Goal: Information Seeking & Learning: Learn about a topic

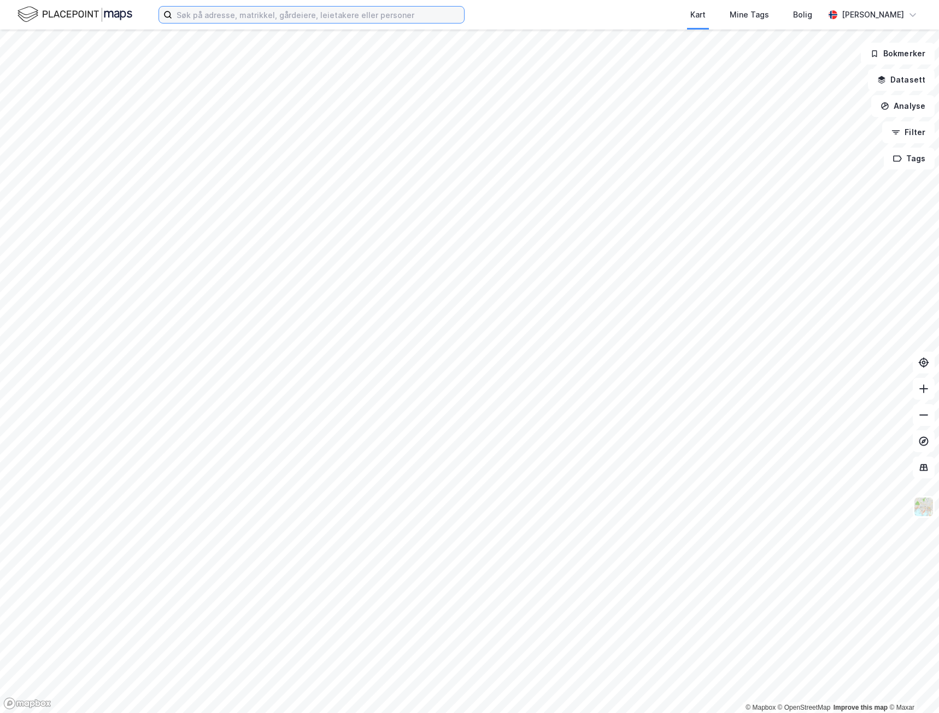
click at [228, 20] on input at bounding box center [318, 15] width 292 height 16
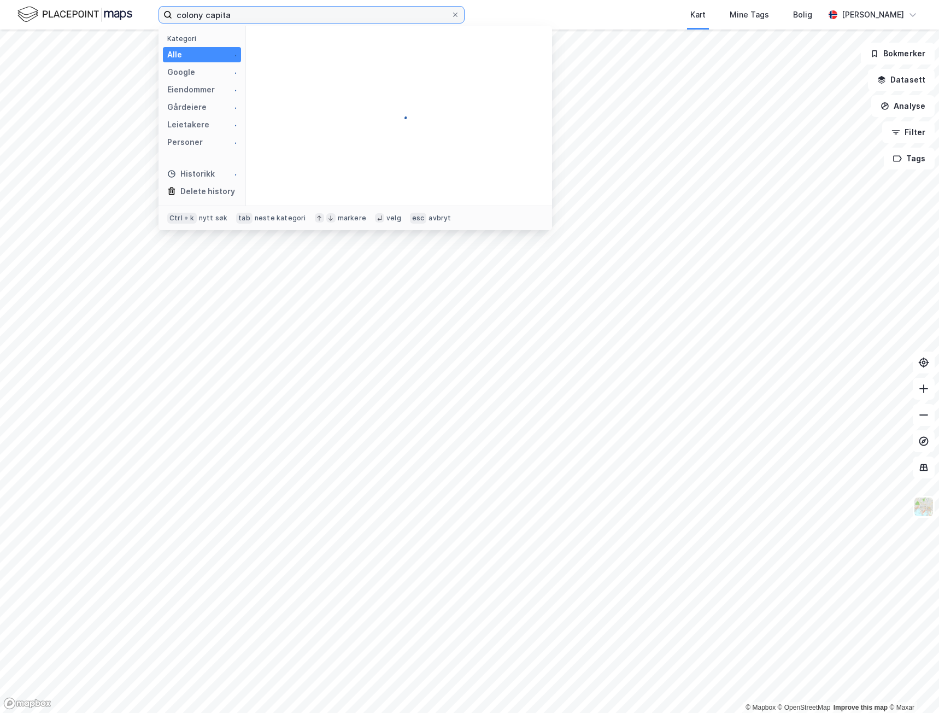
type input "colony capital"
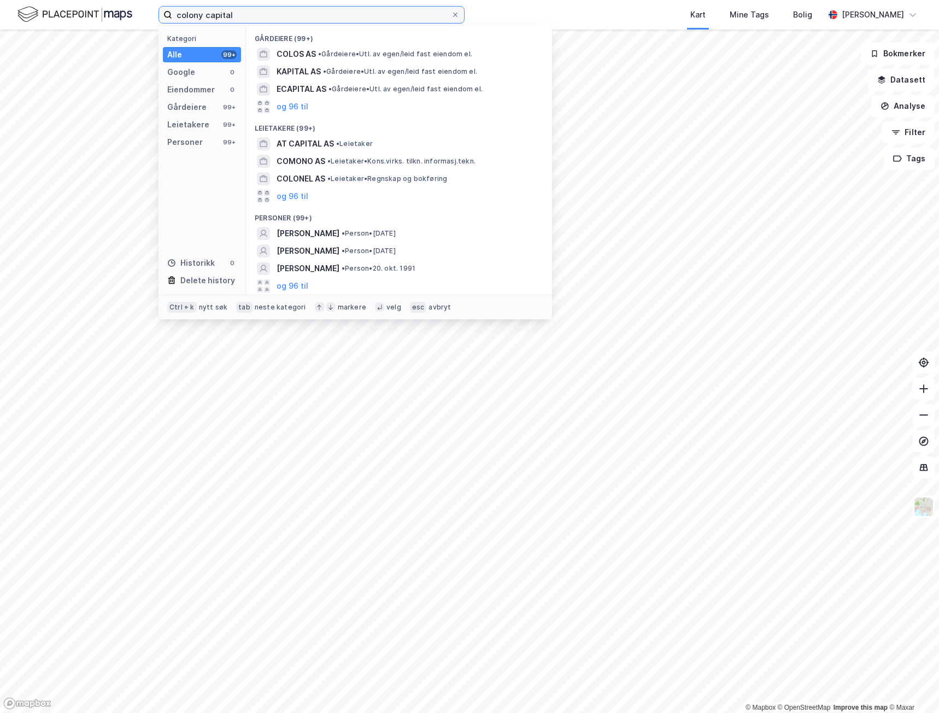
drag, startPoint x: 256, startPoint y: 16, endPoint x: 139, endPoint y: 9, distance: 116.6
click at [139, 9] on div "colony capital Kategori Alle 99+ Google 0 Eiendommer 0 Gårdeiere 99+ Leietakere…" at bounding box center [469, 15] width 939 height 30
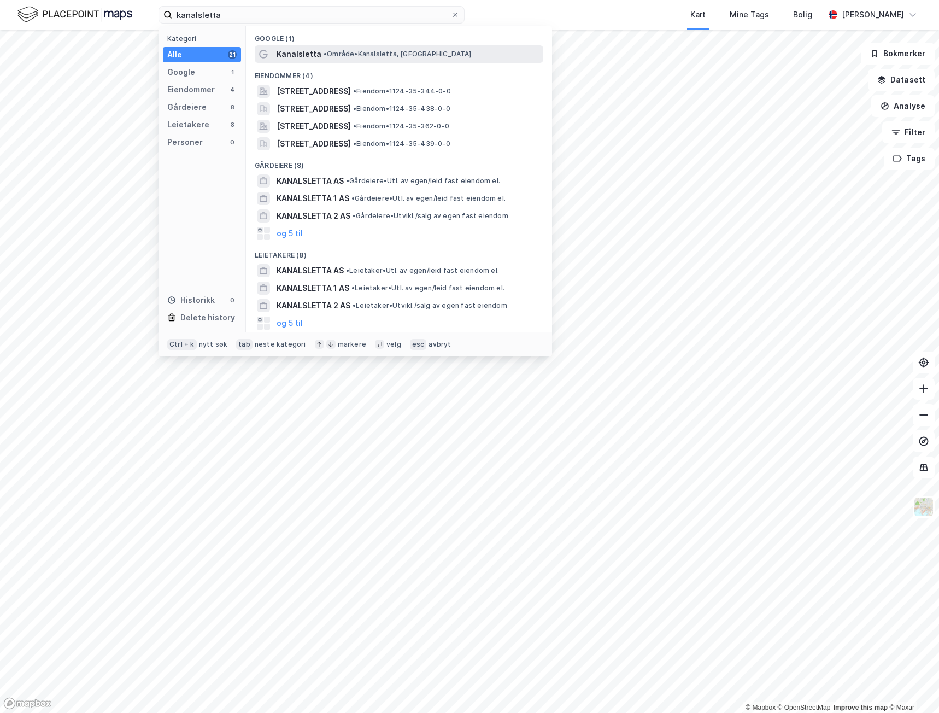
click at [317, 60] on span "Kanalsletta" at bounding box center [299, 54] width 45 height 13
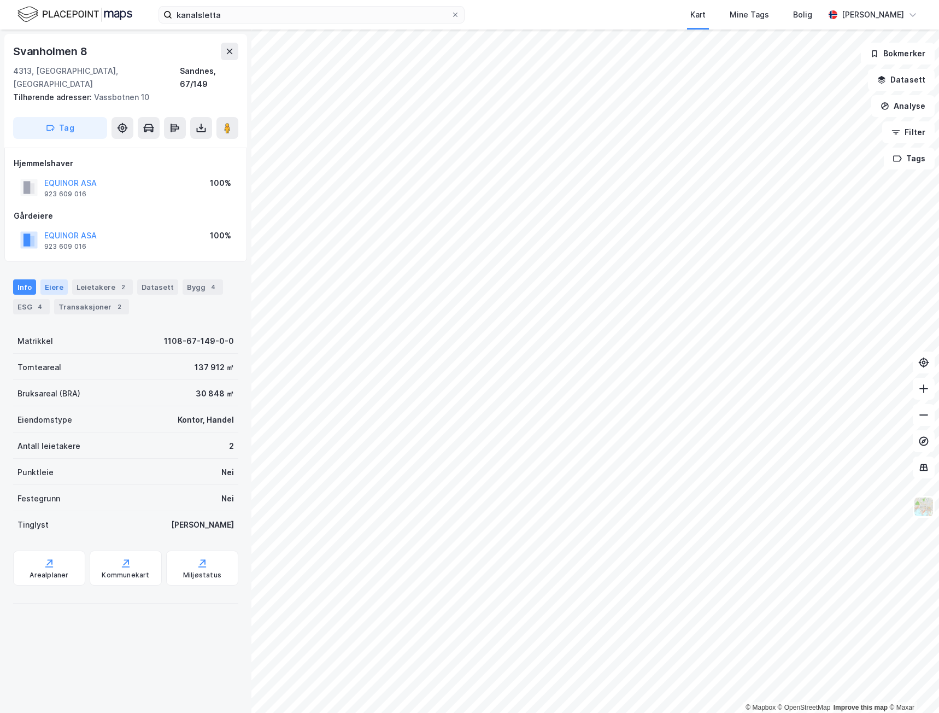
click at [55, 279] on div "Eiere" at bounding box center [53, 286] width 27 height 15
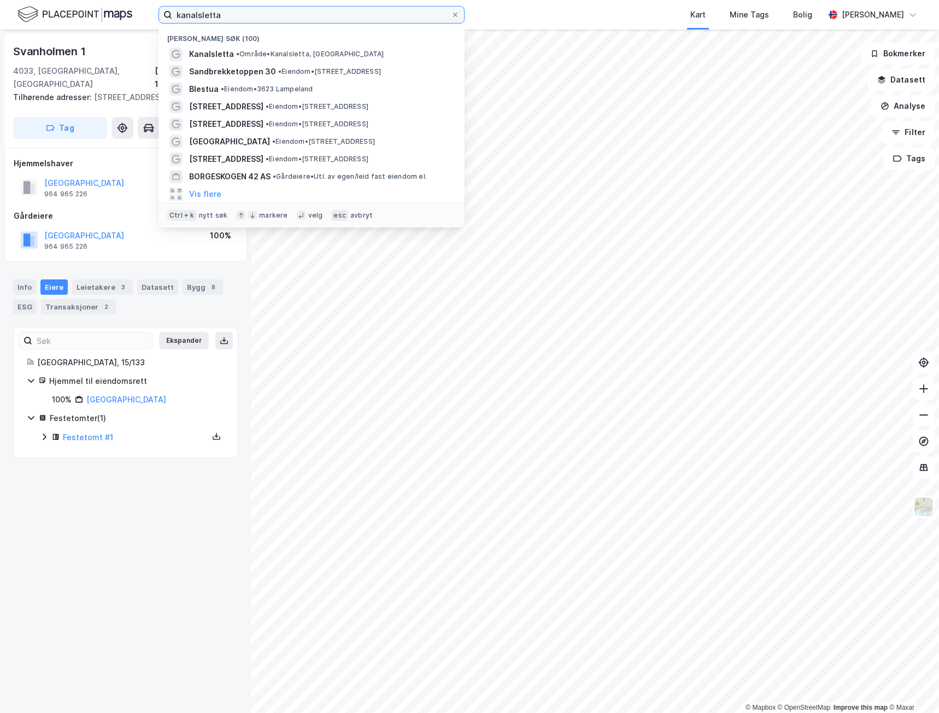
click at [207, 13] on input "kanalsletta" at bounding box center [311, 15] width 279 height 16
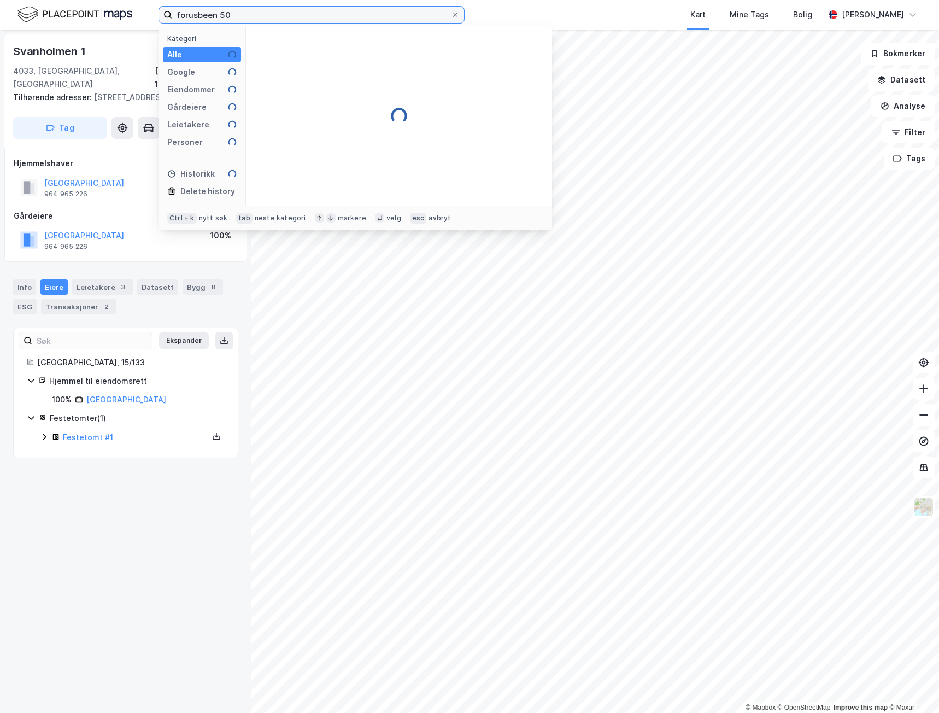
type input "forusbeen 50"
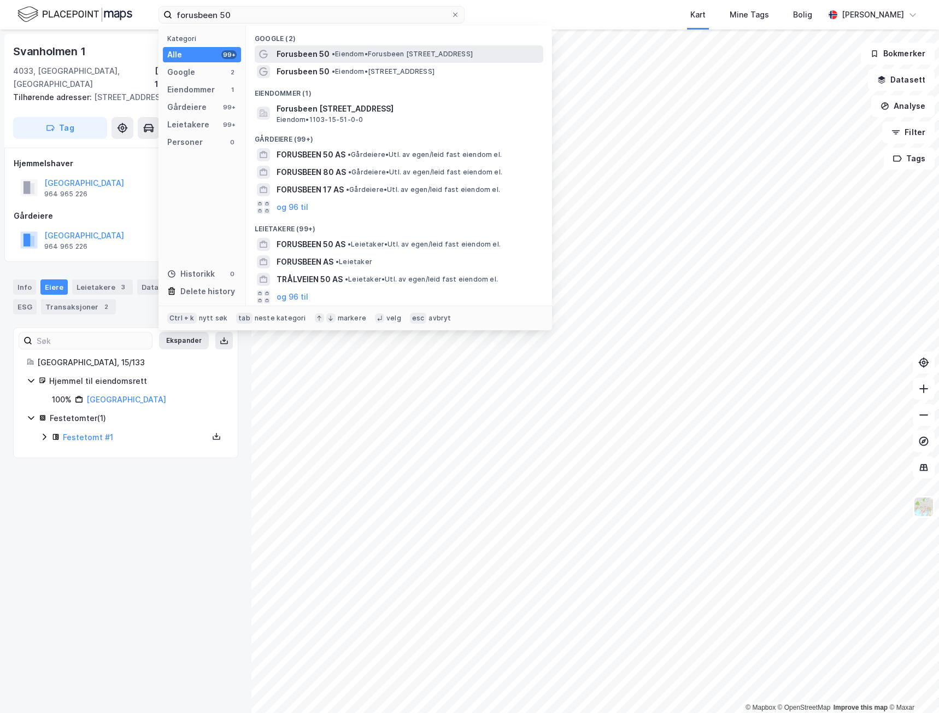
click at [323, 59] on span "Forusbeen 50" at bounding box center [303, 54] width 53 height 13
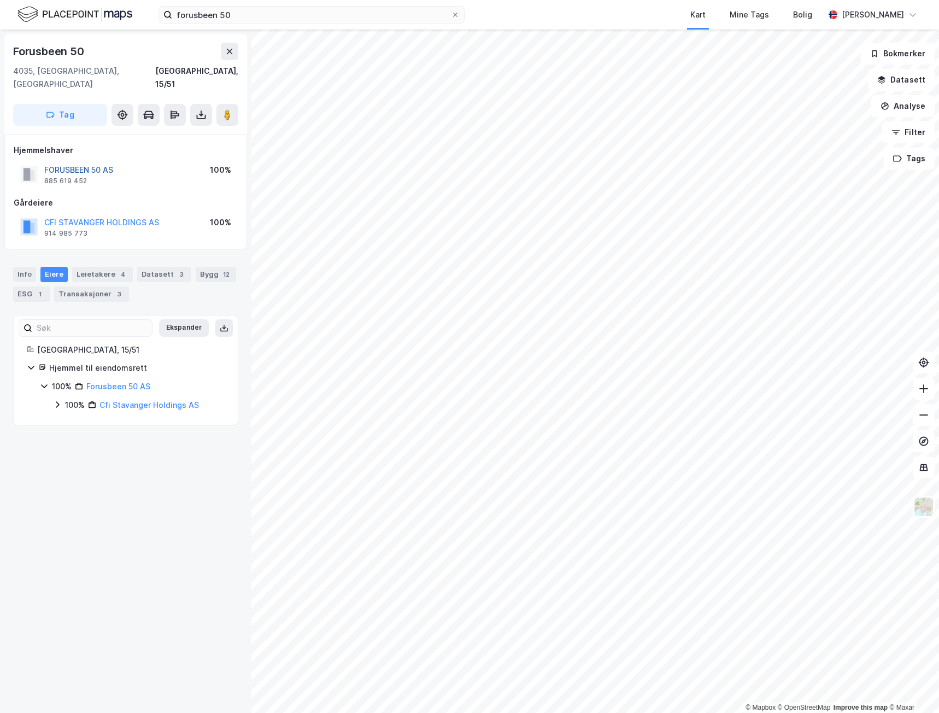
click at [0, 0] on button "FORUSBEEN 50 AS" at bounding box center [0, 0] width 0 height 0
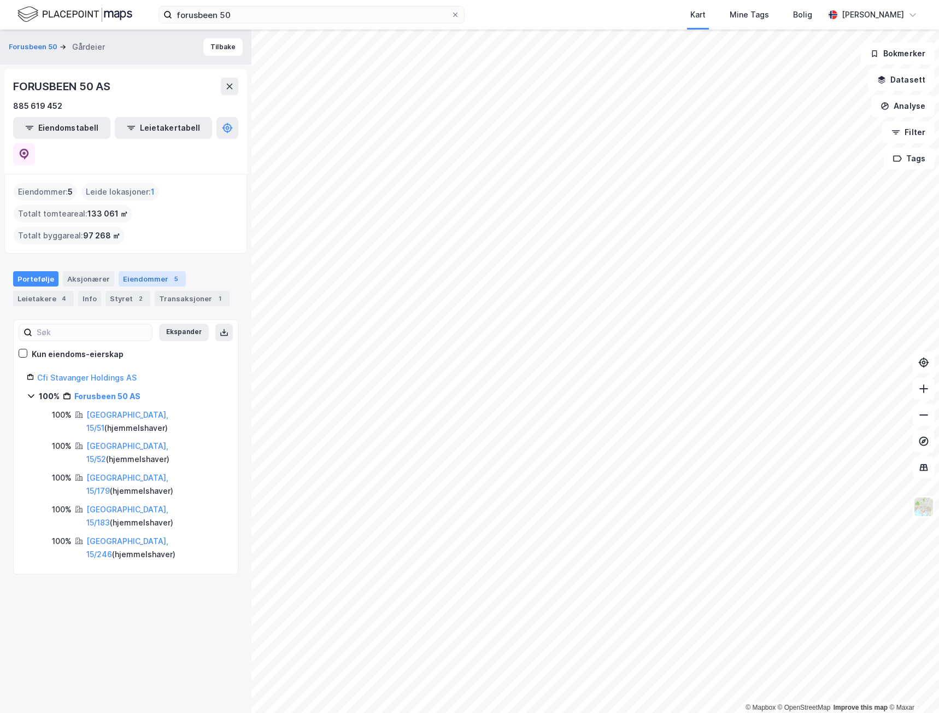
click at [130, 271] on div "Eiendommer 5" at bounding box center [152, 278] width 67 height 15
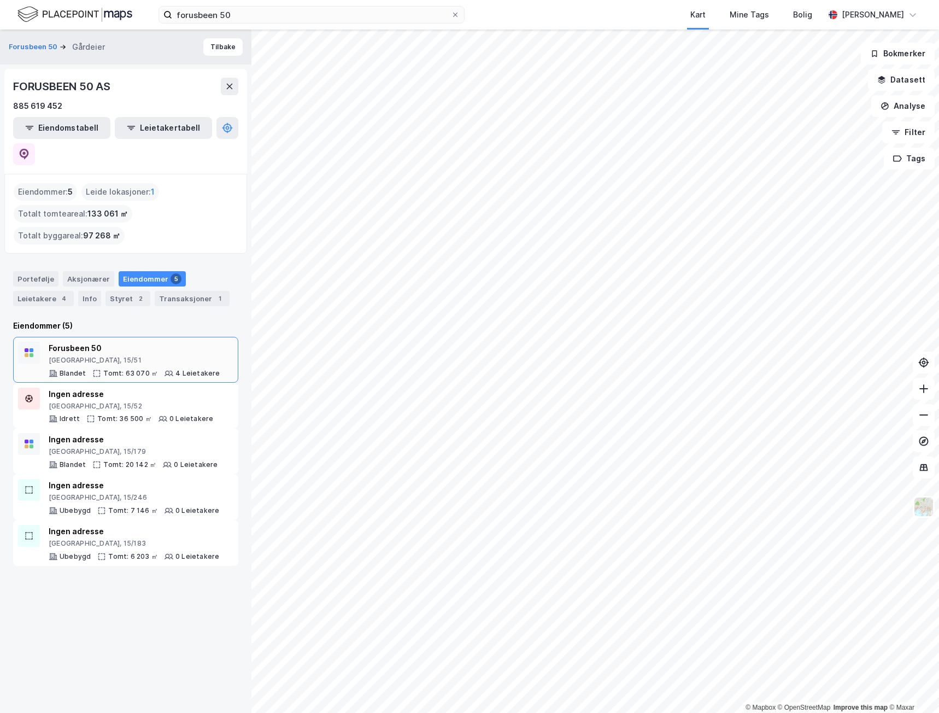
click at [88, 342] on div "Forusbeen 50" at bounding box center [135, 348] width 172 height 13
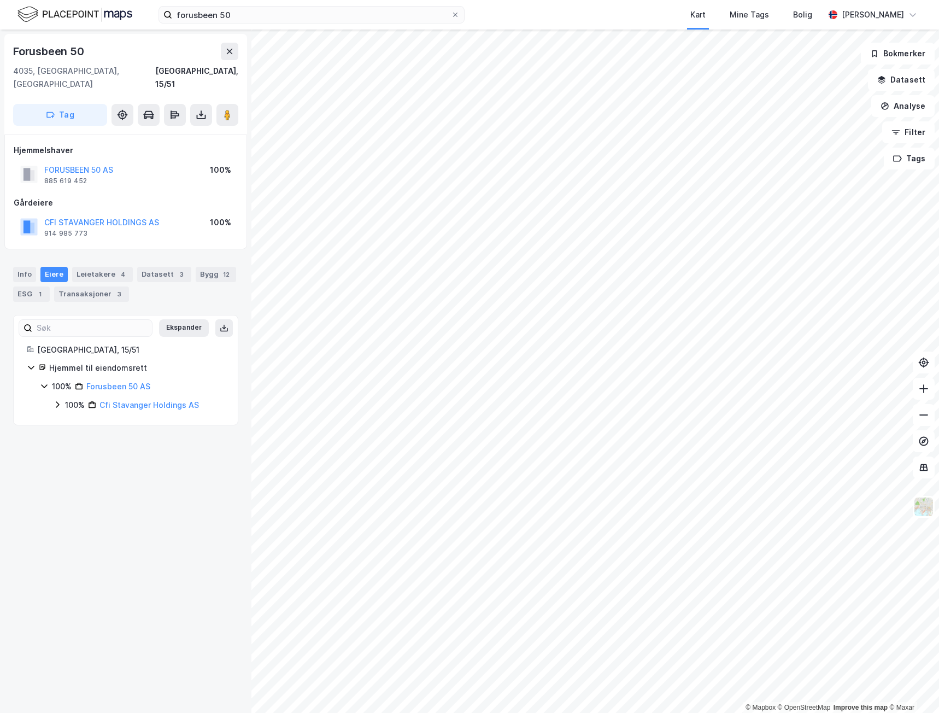
drag, startPoint x: 58, startPoint y: 371, endPoint x: 50, endPoint y: 372, distance: 7.7
click at [58, 380] on div "100%" at bounding box center [62, 386] width 20 height 13
click at [40, 382] on icon at bounding box center [44, 386] width 9 height 9
click at [104, 382] on link "Forusbeen 50 AS" at bounding box center [118, 386] width 64 height 9
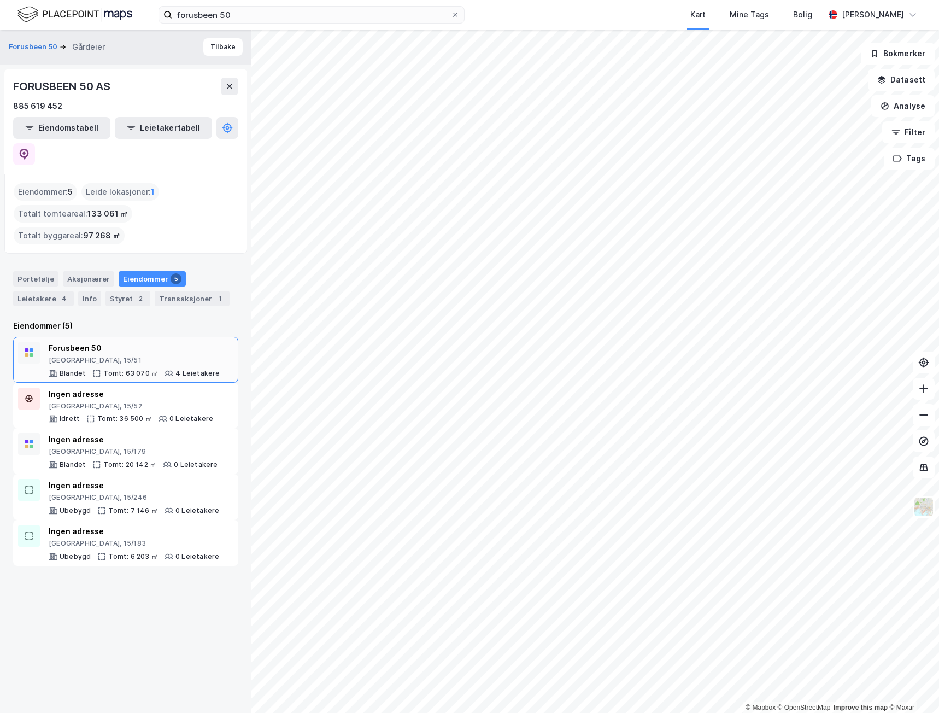
click at [80, 342] on div "Forusbeen 50" at bounding box center [135, 348] width 172 height 13
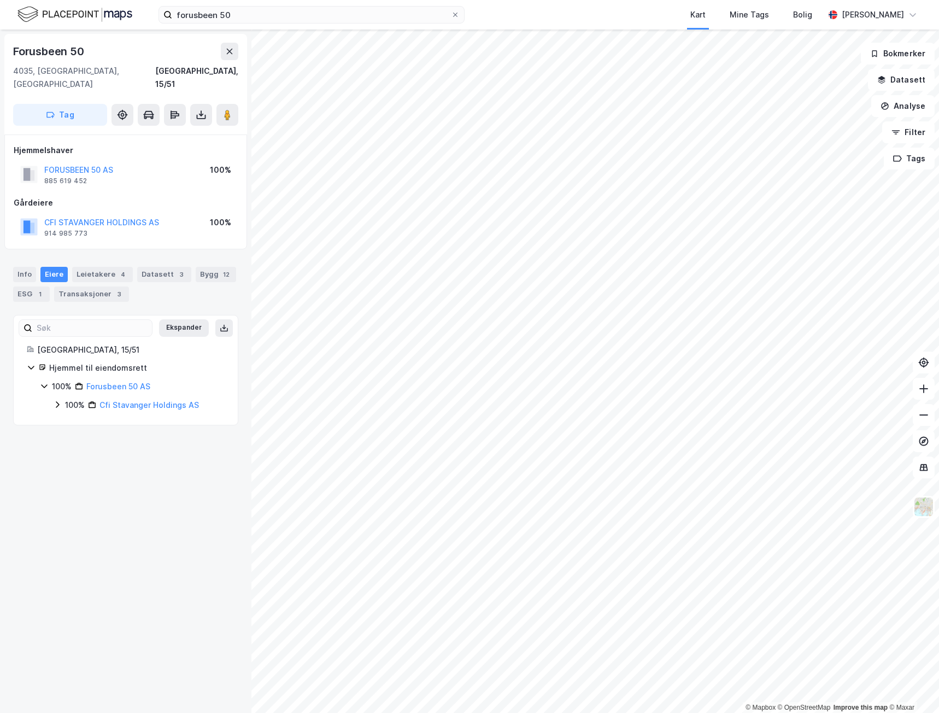
click at [40, 365] on icon at bounding box center [41, 367] width 5 height 5
click at [37, 343] on div "[GEOGRAPHIC_DATA], 15/51" at bounding box center [126, 349] width 198 height 13
click at [61, 343] on div "[GEOGRAPHIC_DATA], 15/51" at bounding box center [130, 349] width 187 height 13
click at [62, 343] on div "[GEOGRAPHIC_DATA], 15/51" at bounding box center [130, 349] width 187 height 13
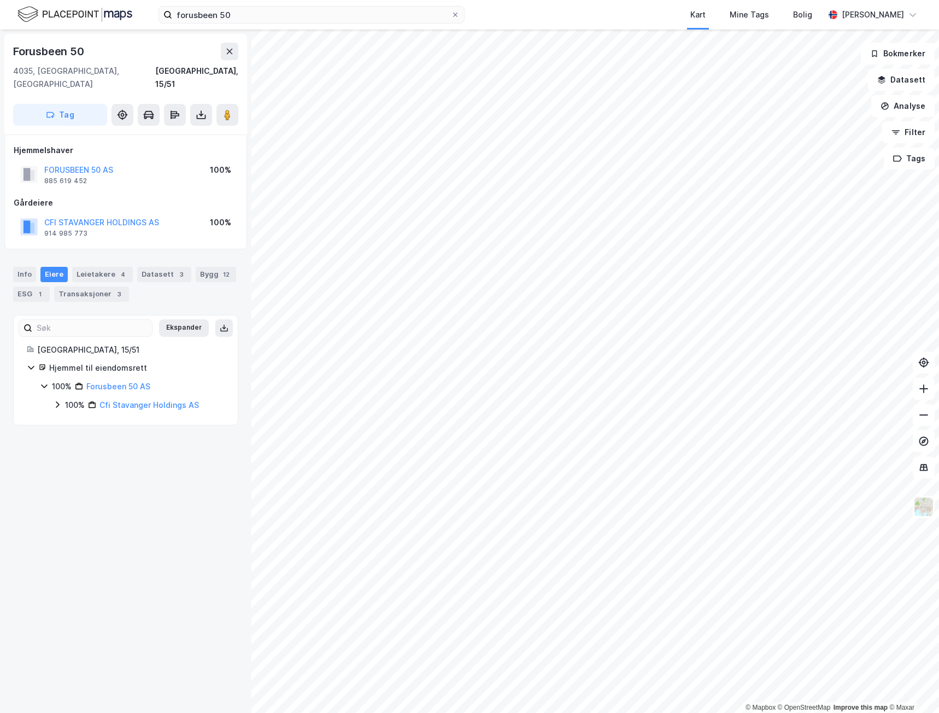
click at [102, 365] on div "Hjemmel til eiendomsrett 100% Forusbeen 50 AS 100% Cfi Stavanger Holdings AS" at bounding box center [126, 386] width 198 height 50
click at [103, 382] on link "Forusbeen 50 AS" at bounding box center [118, 386] width 64 height 9
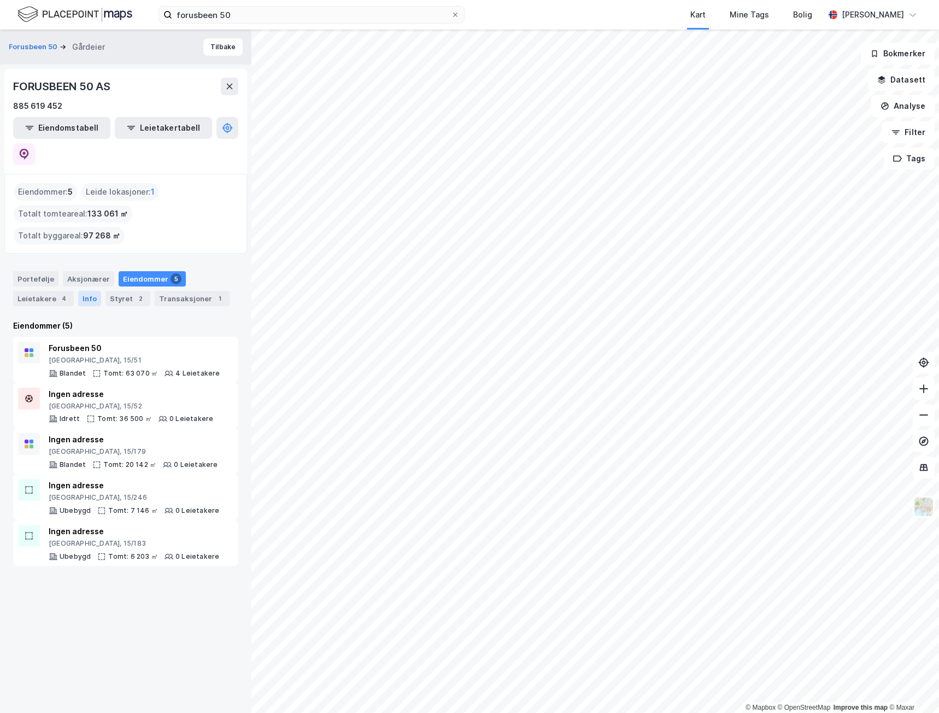
click at [92, 291] on div "Info" at bounding box center [89, 298] width 23 height 15
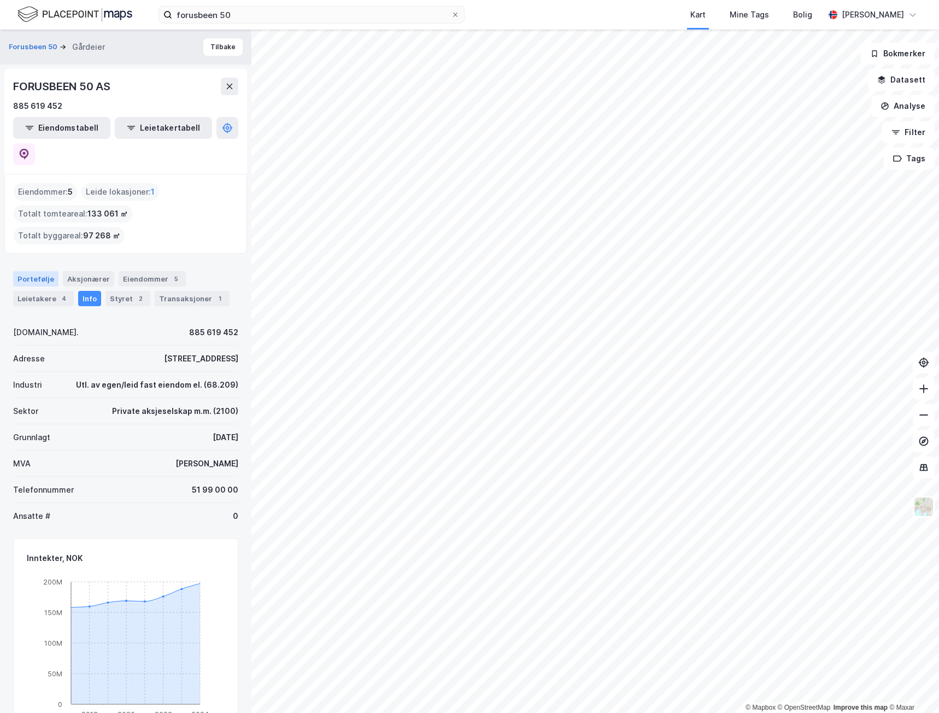
click at [45, 271] on div "Portefølje" at bounding box center [35, 278] width 45 height 15
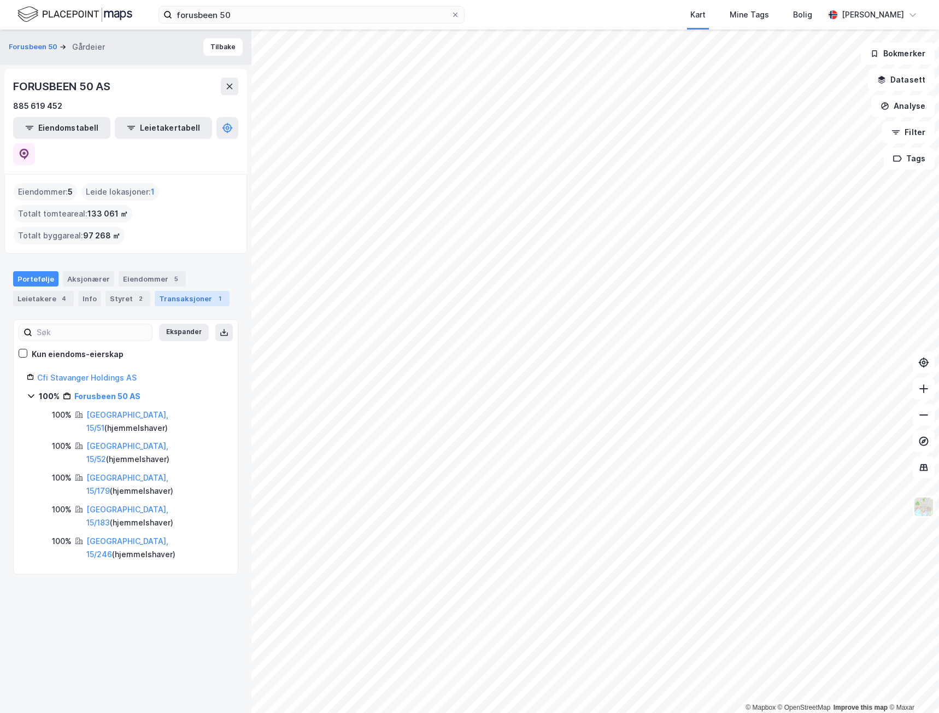
click at [167, 291] on div "Transaksjoner 1" at bounding box center [192, 298] width 75 height 15
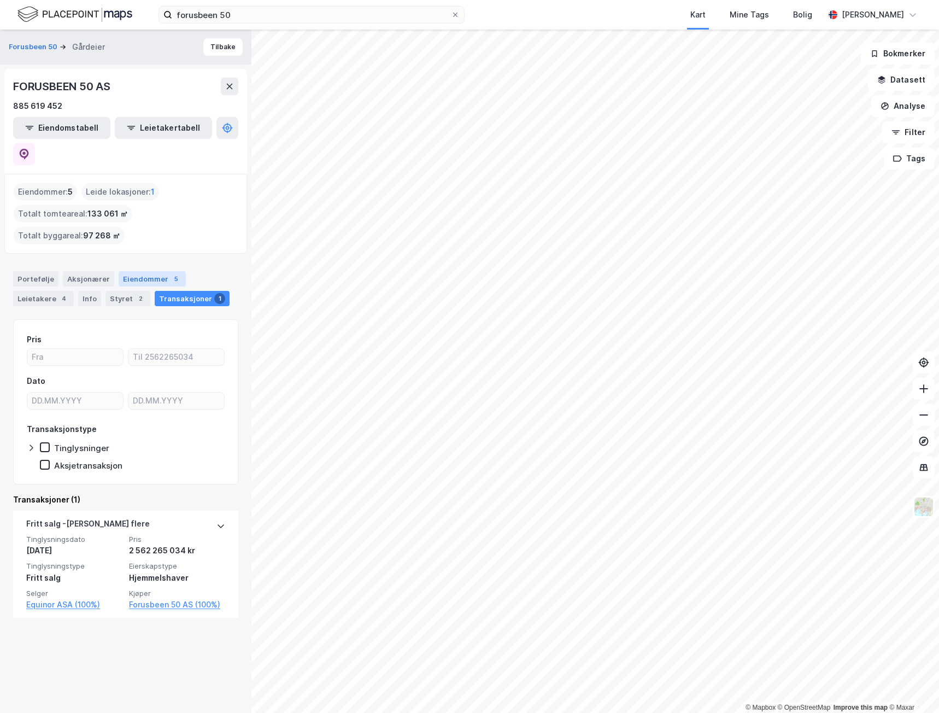
click at [140, 271] on div "Eiendommer 5" at bounding box center [152, 278] width 67 height 15
